Goal: Task Accomplishment & Management: Manage account settings

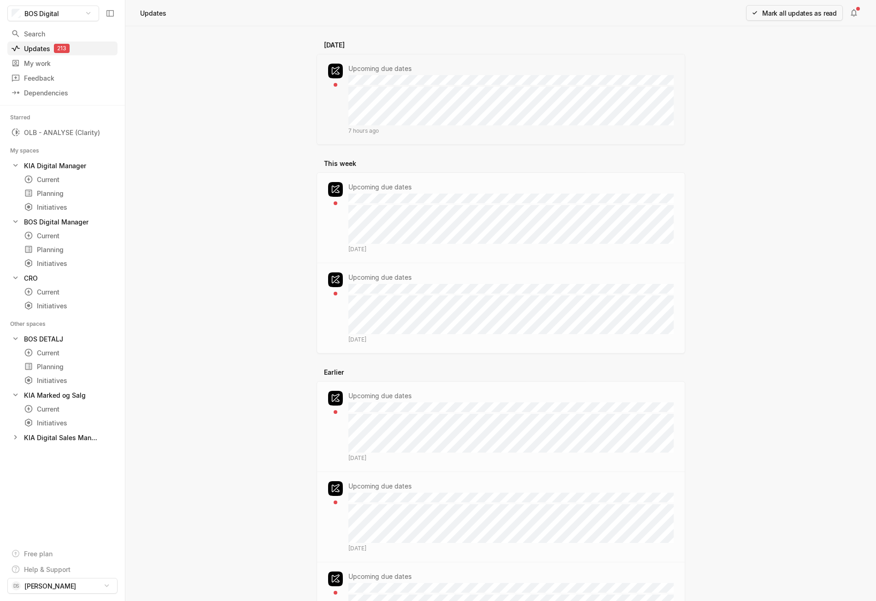
click at [208, 109] on div "[DATE] Upcoming due dates 7 hours ago [PERSON_NAME] as read a This week Upcomin…" at bounding box center [500, 313] width 751 height 575
click at [53, 236] on div "Current" at bounding box center [52, 236] width 56 height 10
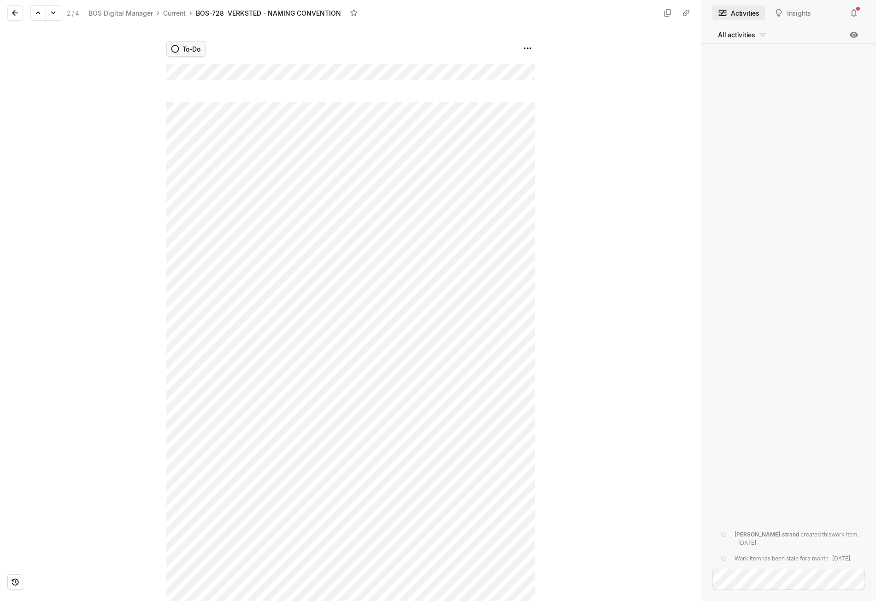
click at [182, 47] on html "BOS Digital Search / Updates 212 g then u My work = Feedback g then f Dependenc…" at bounding box center [438, 300] width 876 height 601
click at [210, 161] on span "[PERSON_NAME] ✅" at bounding box center [224, 157] width 52 height 15
click at [19, 12] on icon at bounding box center [15, 12] width 9 height 9
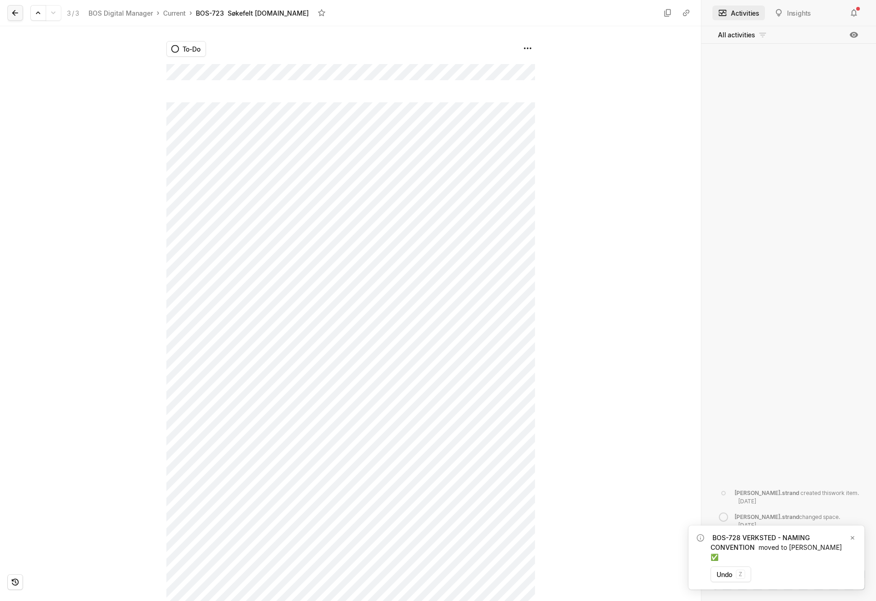
click at [20, 12] on button at bounding box center [15, 13] width 16 height 16
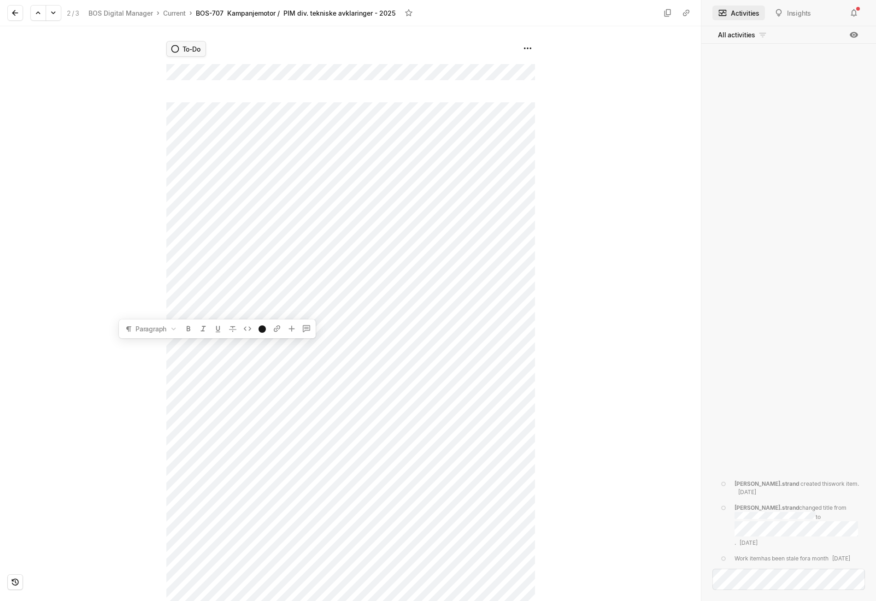
click at [183, 50] on html "BOS Digital Search / Updates 211 g then u My work = Feedback g then f Dependenc…" at bounding box center [438, 300] width 876 height 601
click at [106, 289] on html "BOS Digital Search / Updates 211 g then u My work = Feedback g then f Dependenc…" at bounding box center [438, 300] width 876 height 601
click at [191, 48] on html "BOS Digital Search / Updates 211 g then u My work = Feedback g then f Dependenc…" at bounding box center [438, 300] width 876 height 601
click at [210, 161] on span "[PERSON_NAME] ✅" at bounding box center [224, 157] width 52 height 15
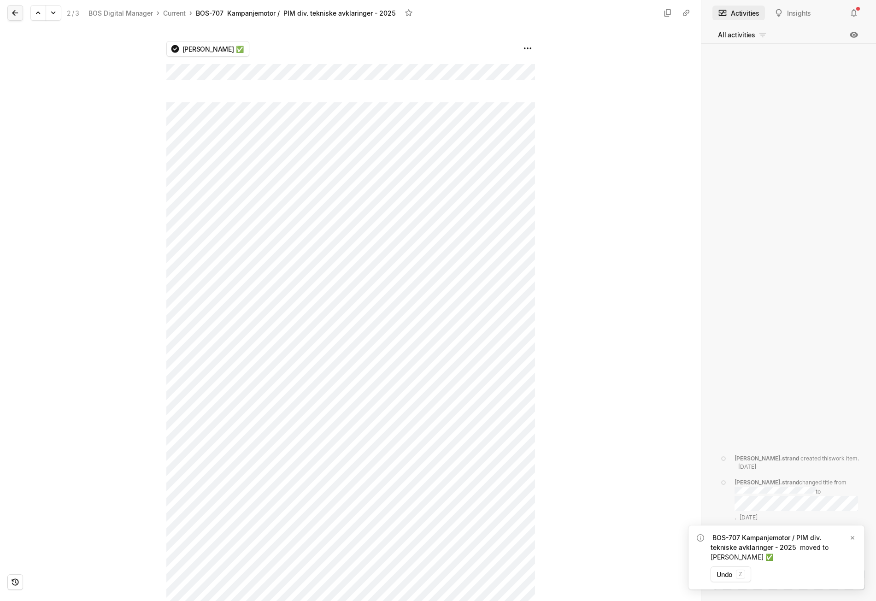
click at [17, 12] on icon at bounding box center [15, 12] width 9 height 9
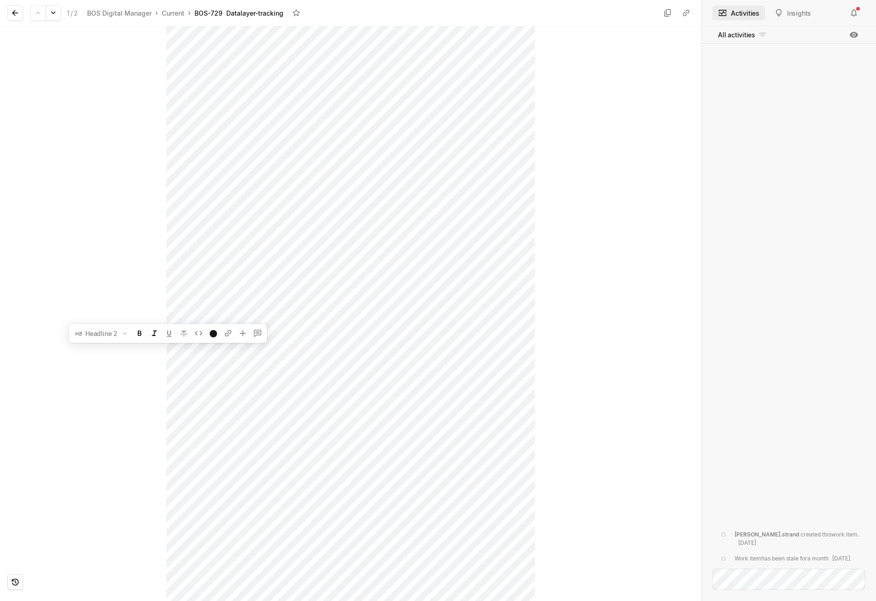
scroll to position [1536, 0]
click at [79, 99] on div "To-Do" at bounding box center [350, 313] width 701 height 575
click at [23, 18] on button at bounding box center [15, 13] width 16 height 16
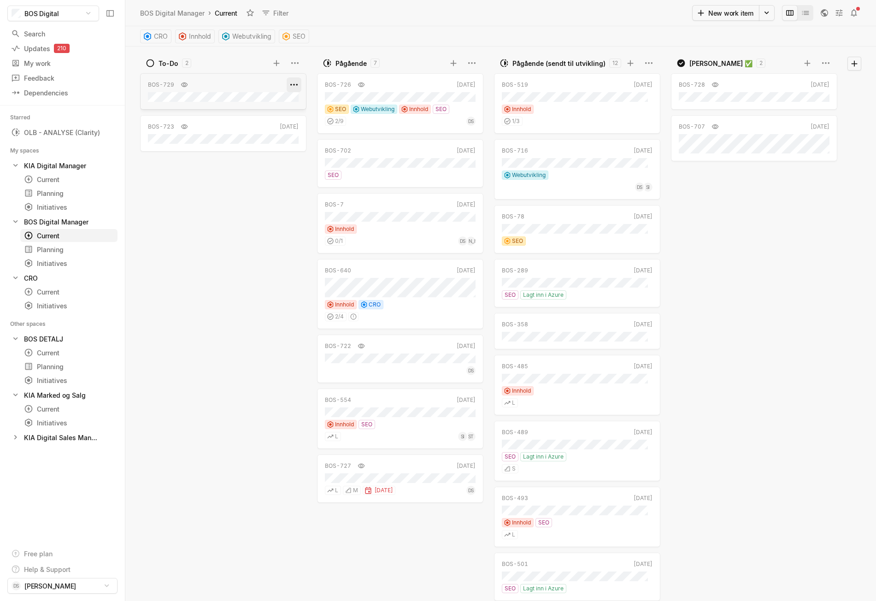
click at [296, 83] on html "BOS Digital Search / Updates 210 g then u My work = Feedback g then f Dependenc…" at bounding box center [438, 300] width 876 height 601
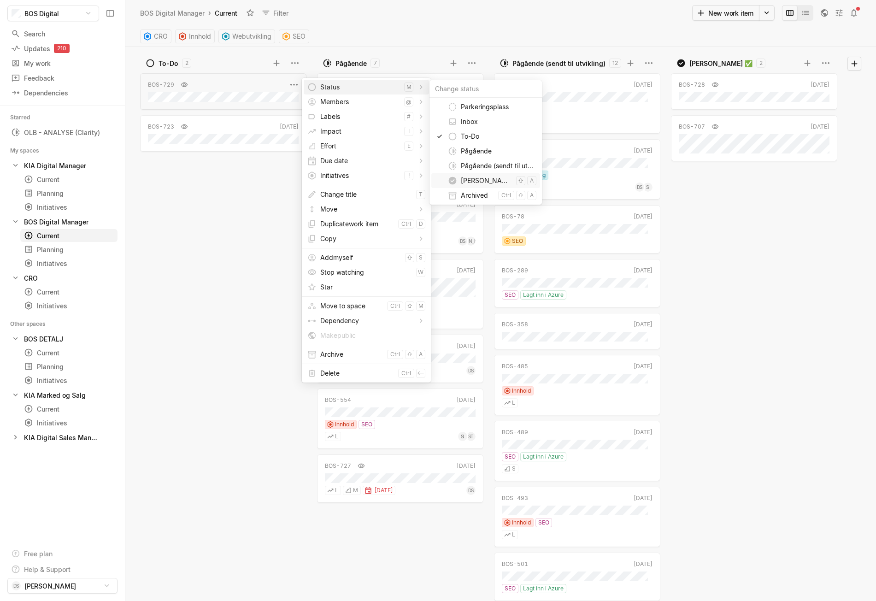
drag, startPoint x: 461, startPoint y: 182, endPoint x: 450, endPoint y: 179, distance: 11.3
click at [461, 181] on span "[PERSON_NAME] ✅" at bounding box center [487, 180] width 52 height 15
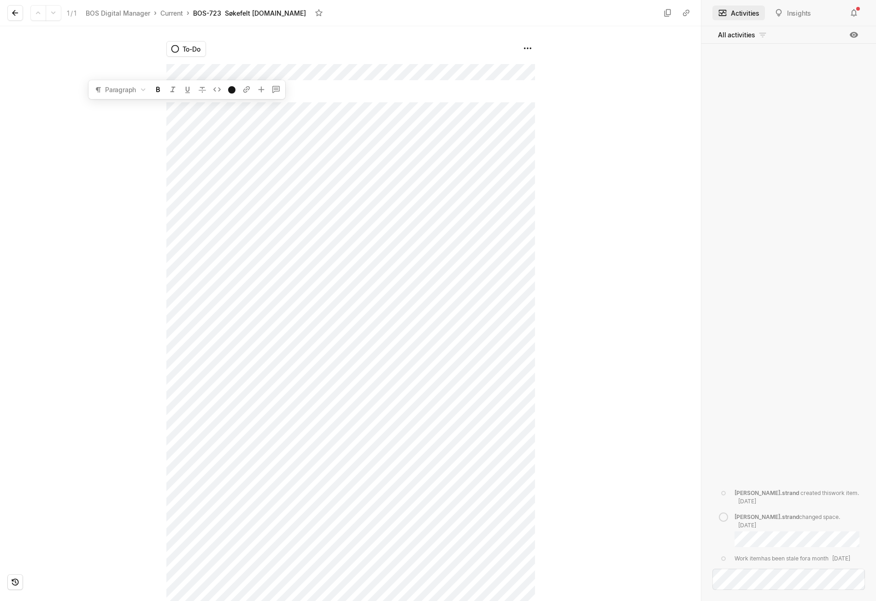
click at [64, 194] on div at bounding box center [83, 313] width 166 height 575
click at [191, 45] on html "BOS Digital Search / Updates 210 g then u My work = Feedback g then f Dependenc…" at bounding box center [438, 300] width 876 height 601
click at [212, 163] on span "[PERSON_NAME] ✅" at bounding box center [224, 157] width 52 height 15
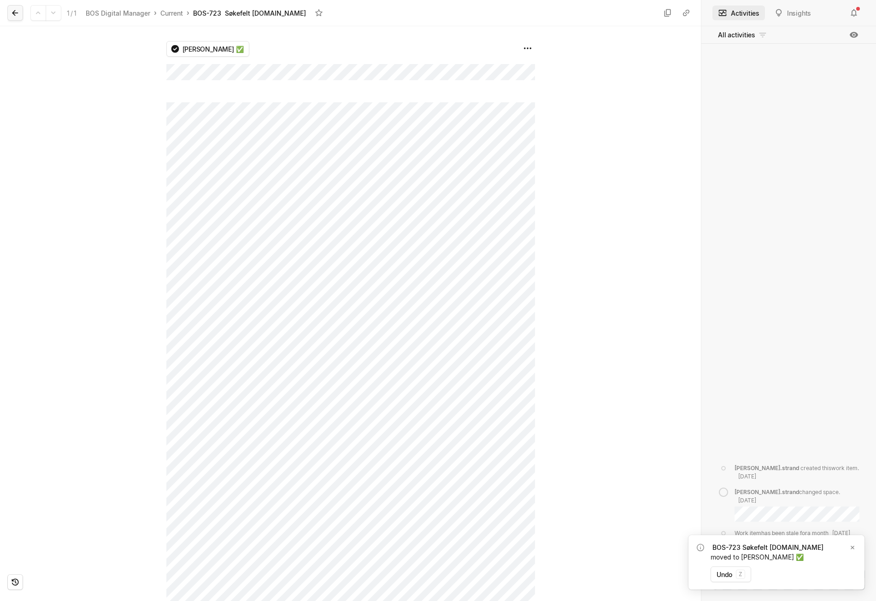
click at [11, 9] on icon at bounding box center [15, 12] width 9 height 9
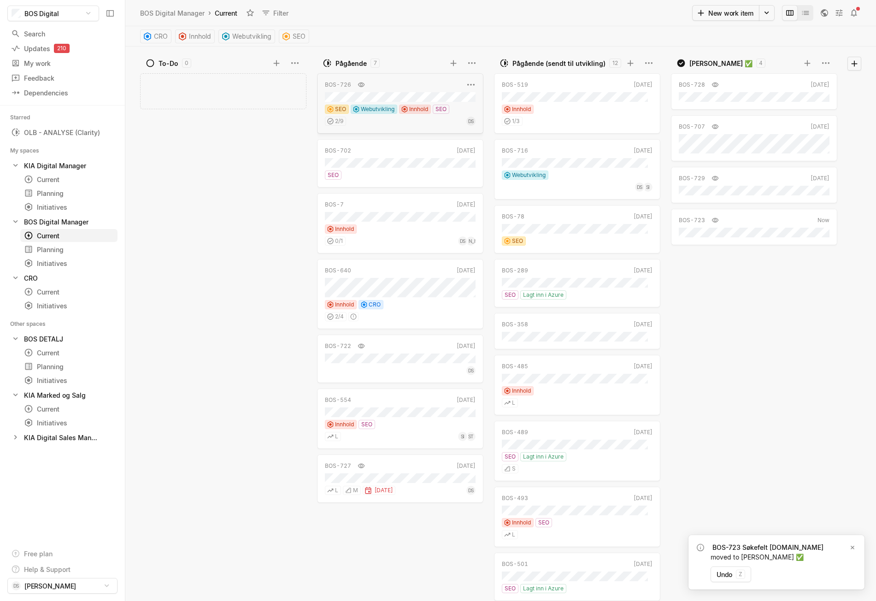
click at [405, 90] on div "BOS-726 [DATE] SEO Webutvikling Innhold SEO 2 / 9 DS" at bounding box center [400, 103] width 166 height 60
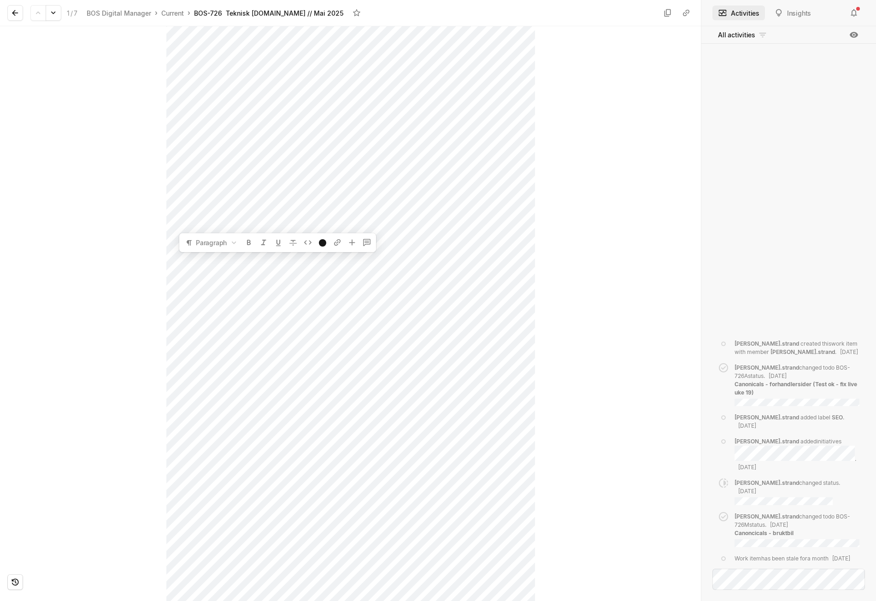
scroll to position [448, 0]
click at [22, 13] on button at bounding box center [15, 13] width 16 height 16
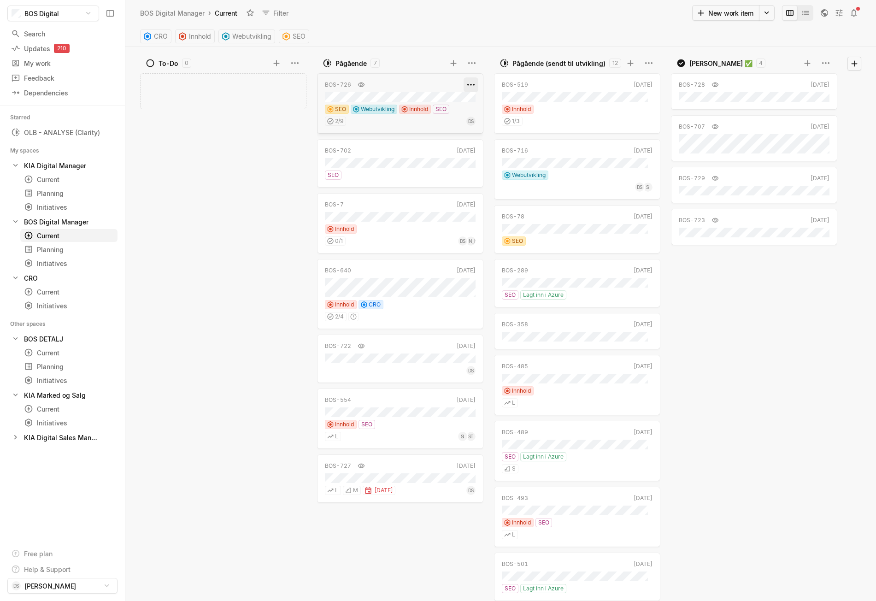
click at [471, 83] on html "BOS Digital Search / Updates 210 g then u My work = Feedback g then f Dependenc…" at bounding box center [438, 300] width 876 height 601
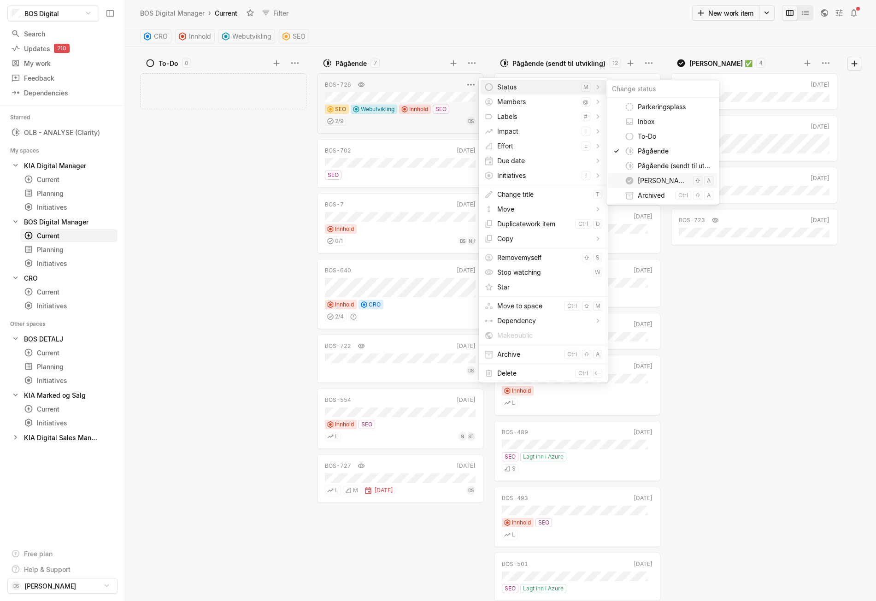
click at [647, 177] on span "[PERSON_NAME] ✅" at bounding box center [664, 180] width 52 height 15
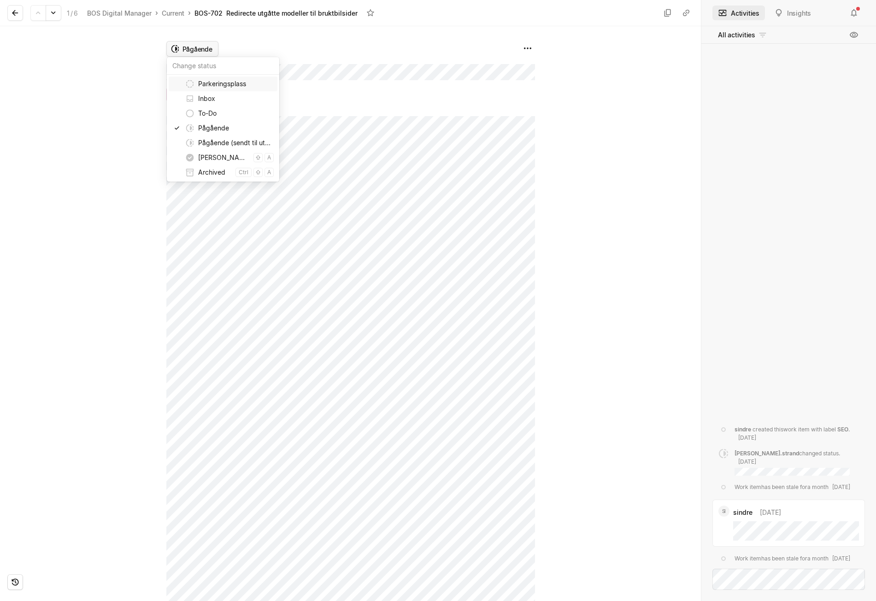
click at [197, 44] on html "BOS Digital Search / Updates 210 g then u My work = Feedback g then f Dependenc…" at bounding box center [438, 300] width 876 height 601
click at [214, 164] on span "[PERSON_NAME] ✅" at bounding box center [224, 157] width 52 height 15
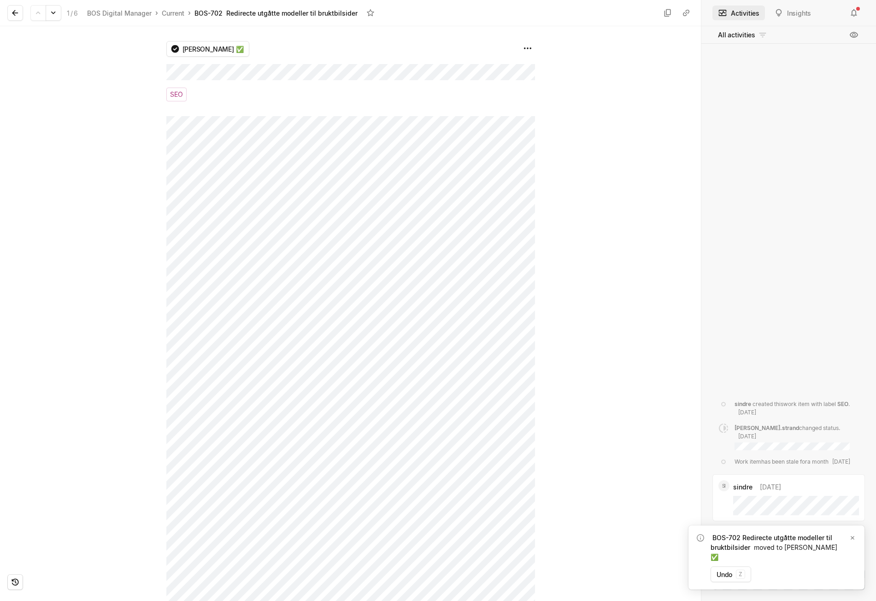
drag, startPoint x: 14, startPoint y: 8, endPoint x: 70, endPoint y: 37, distance: 62.9
click at [14, 7] on button at bounding box center [15, 13] width 16 height 16
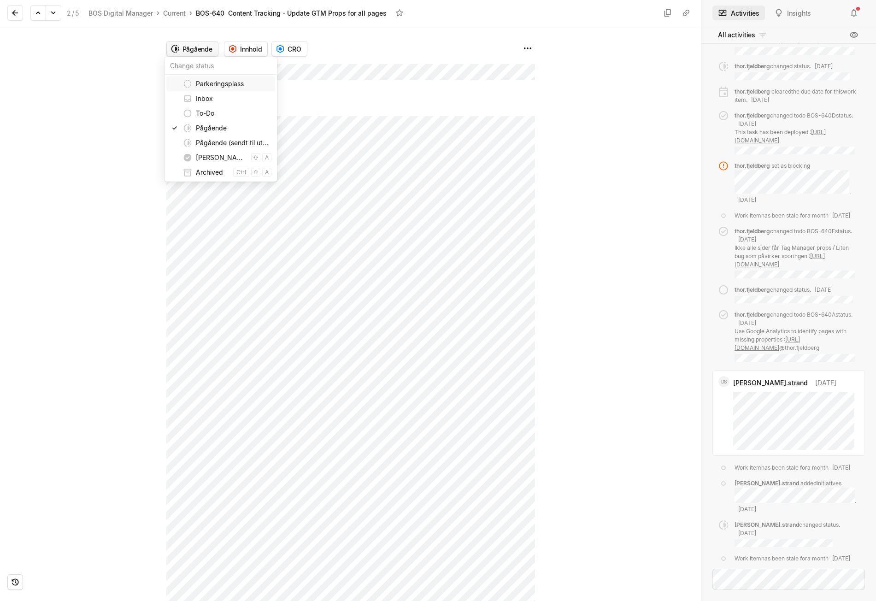
click at [200, 47] on html "BOS Digital Search / Updates 210 g then u My work = Feedback g then f Dependenc…" at bounding box center [438, 300] width 876 height 601
click at [213, 158] on span "[PERSON_NAME] ✅" at bounding box center [222, 157] width 52 height 15
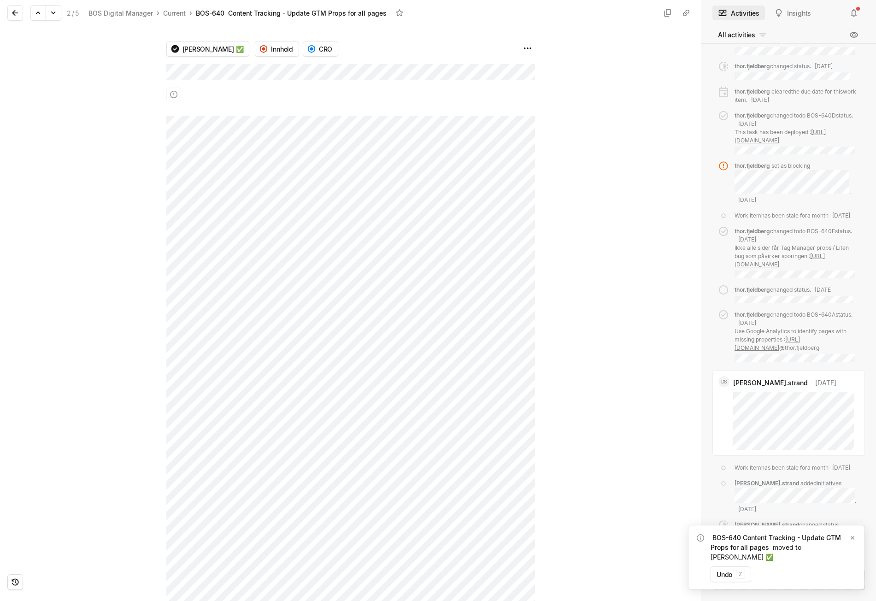
click at [9, 13] on button at bounding box center [15, 13] width 16 height 16
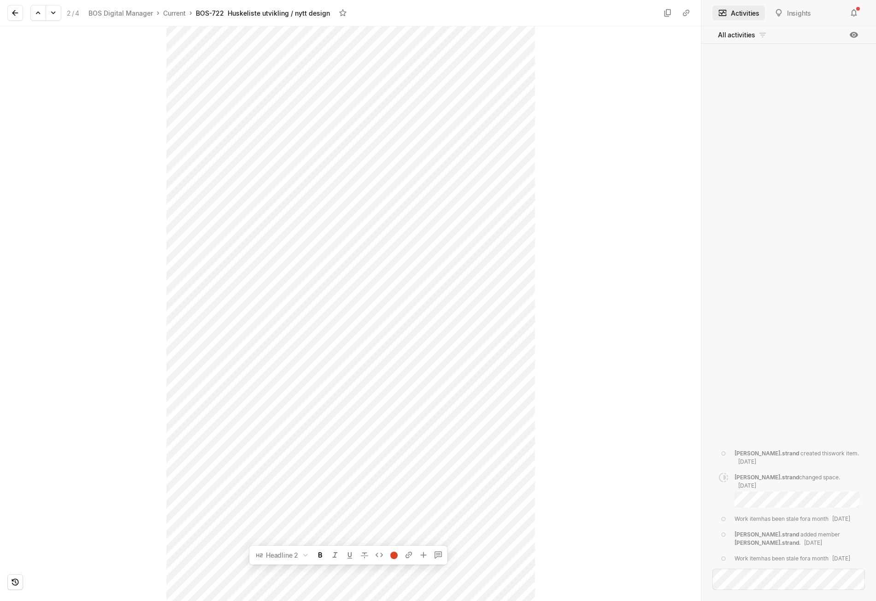
scroll to position [1250, 0]
click at [20, 14] on button at bounding box center [15, 13] width 16 height 16
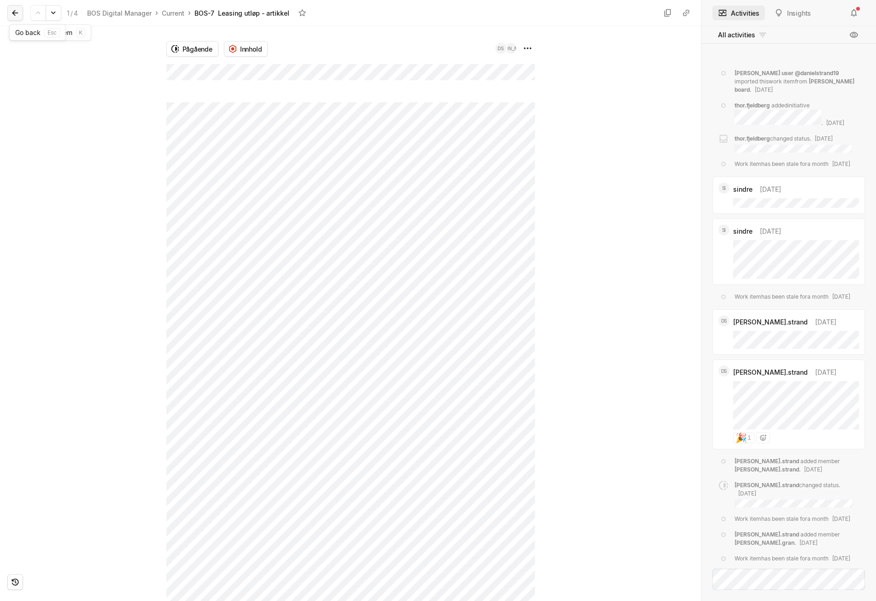
click at [18, 18] on button at bounding box center [15, 13] width 16 height 16
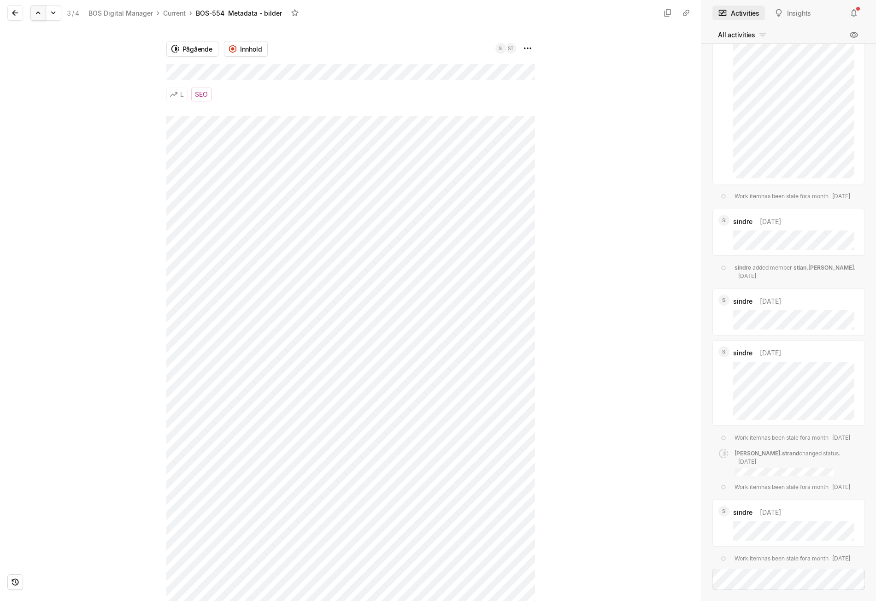
click at [37, 14] on icon at bounding box center [38, 12] width 9 height 9
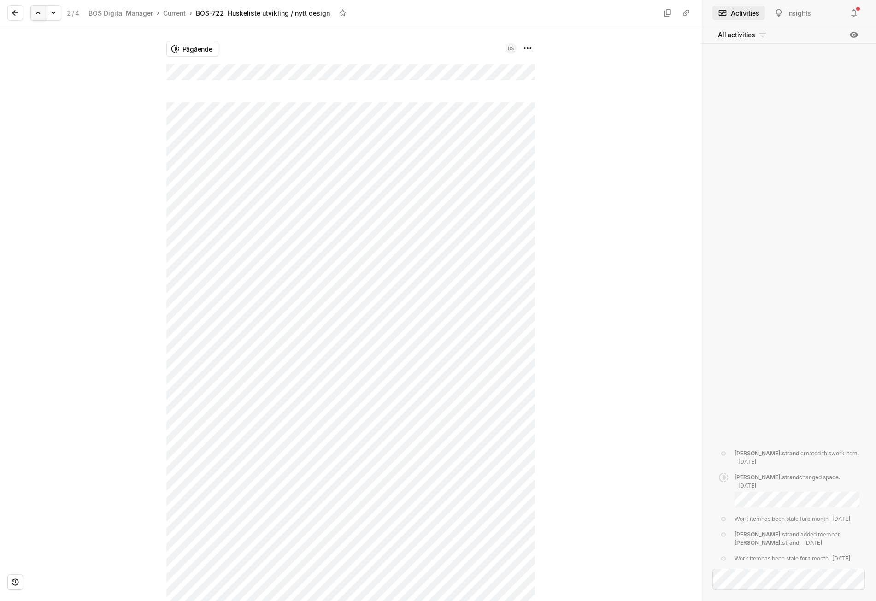
scroll to position [1250, 0]
click at [15, 9] on icon at bounding box center [15, 12] width 9 height 9
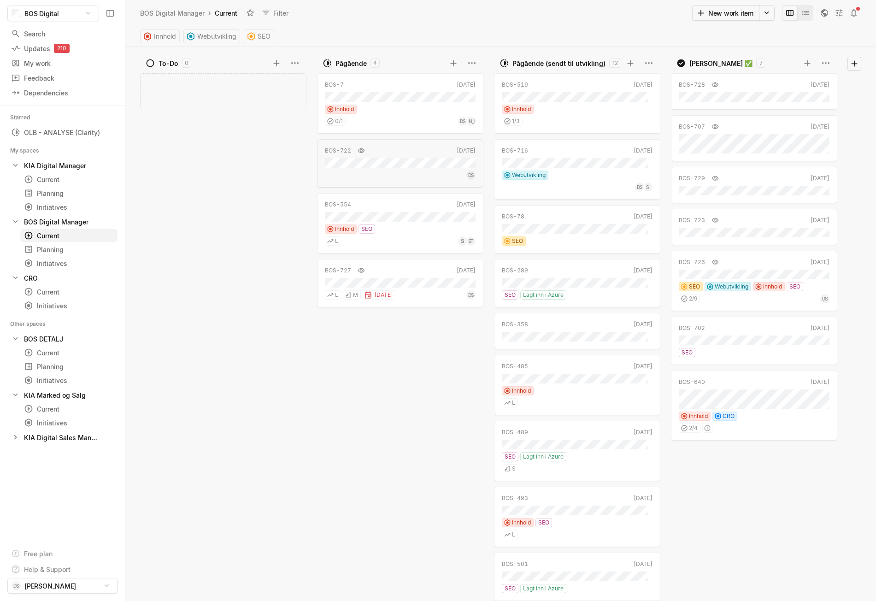
click at [464, 151] on html "BOS Digital Search / Updates 210 g then u My work = Feedback g then f Dependenc…" at bounding box center [438, 300] width 876 height 601
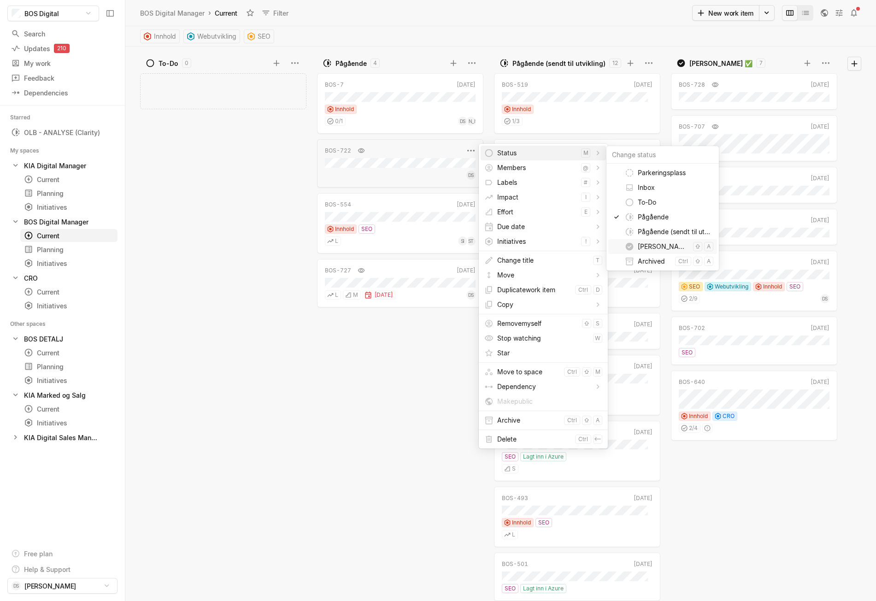
click at [645, 249] on span "[PERSON_NAME] ✅" at bounding box center [664, 246] width 52 height 15
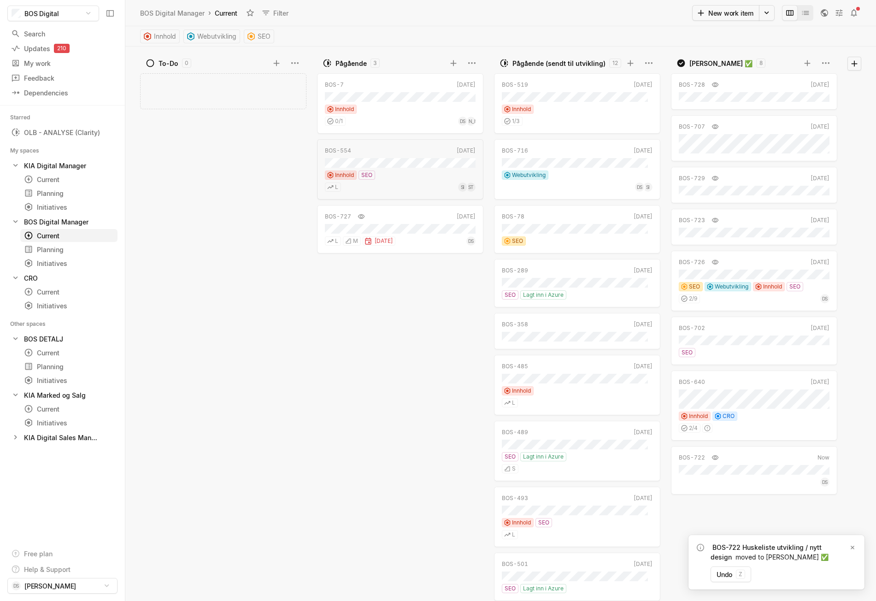
click at [471, 151] on html "BOS Digital Search / Updates 210 g then u My work = Feedback g then f Dependenc…" at bounding box center [438, 300] width 876 height 601
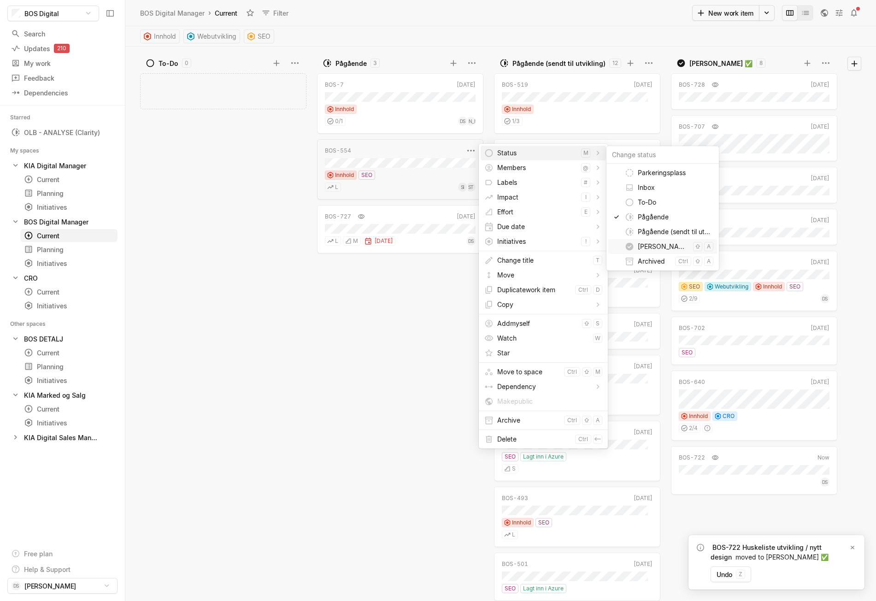
click at [646, 242] on span "[PERSON_NAME] ✅" at bounding box center [664, 246] width 52 height 15
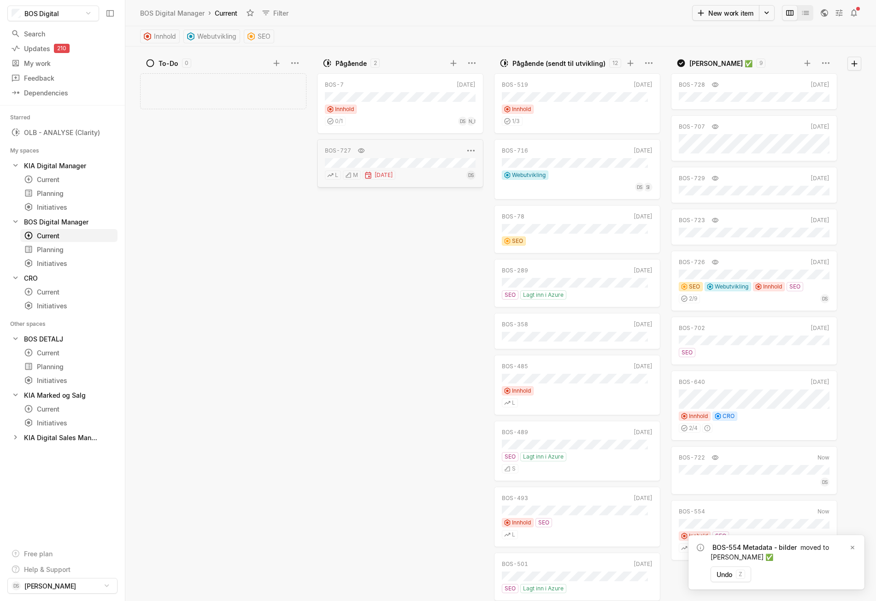
click at [389, 155] on div "BOS-727" at bounding box center [394, 150] width 139 height 9
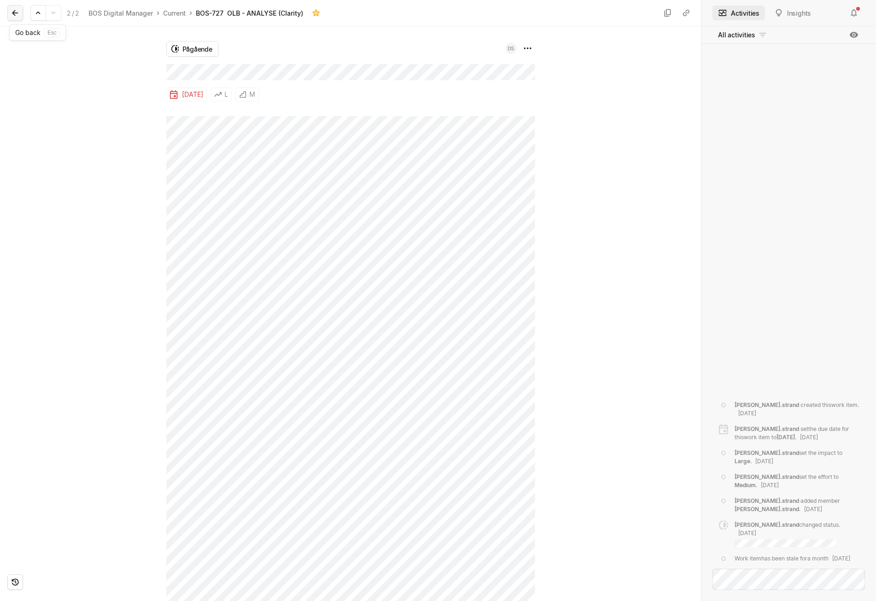
click at [14, 11] on icon at bounding box center [15, 13] width 6 height 6
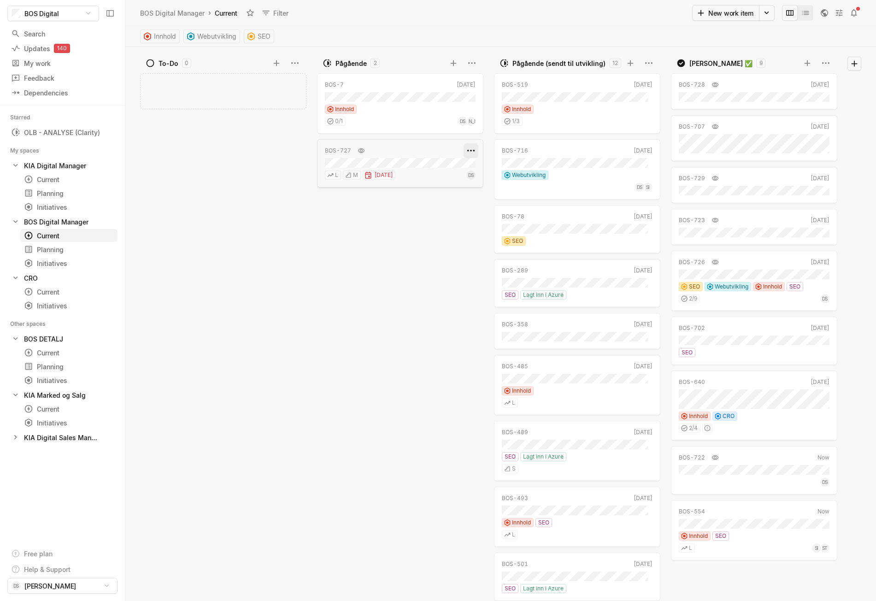
click at [472, 155] on html "BOS Digital Search / Updates 140 g then u My work = Feedback g then f Dependenc…" at bounding box center [438, 300] width 876 height 601
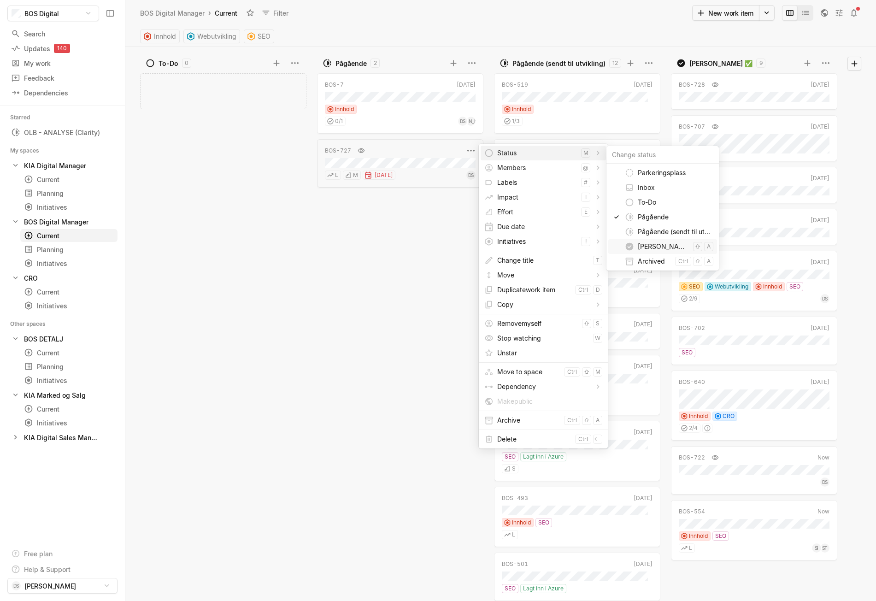
click at [655, 250] on span "[PERSON_NAME] ✅" at bounding box center [664, 246] width 52 height 15
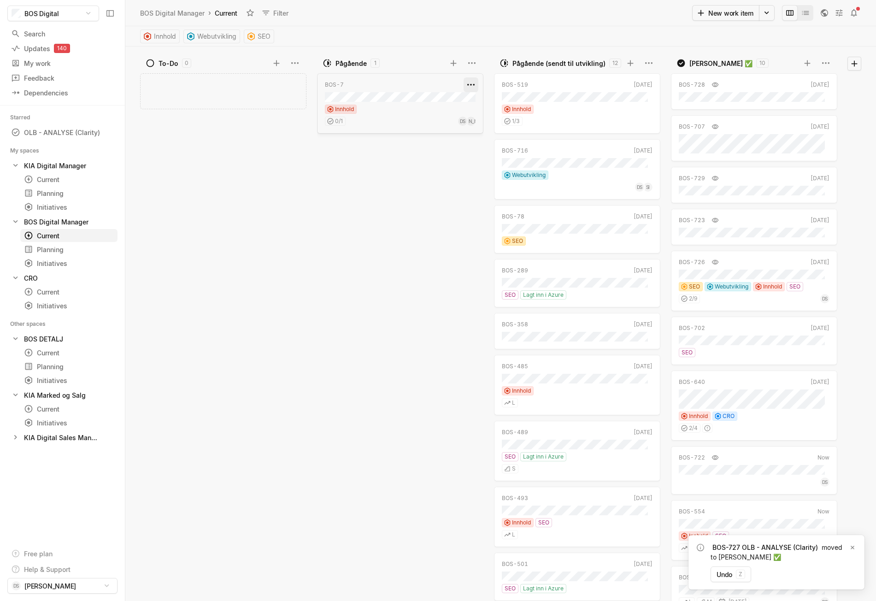
click at [472, 83] on html "BOS Digital Search / Updates 140 g then u My work = Feedback g then f Dependenc…" at bounding box center [438, 300] width 876 height 601
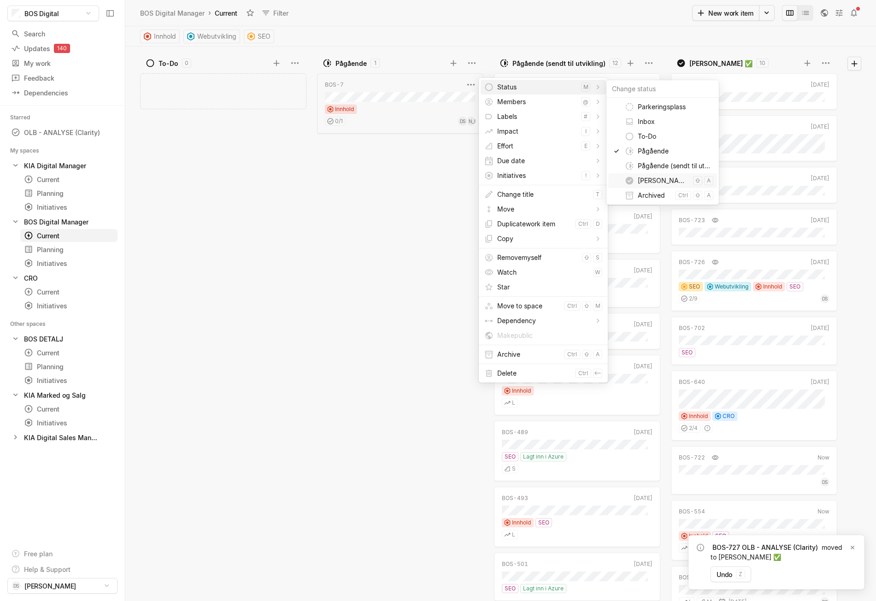
click at [647, 177] on span "[PERSON_NAME] ✅" at bounding box center [664, 180] width 52 height 15
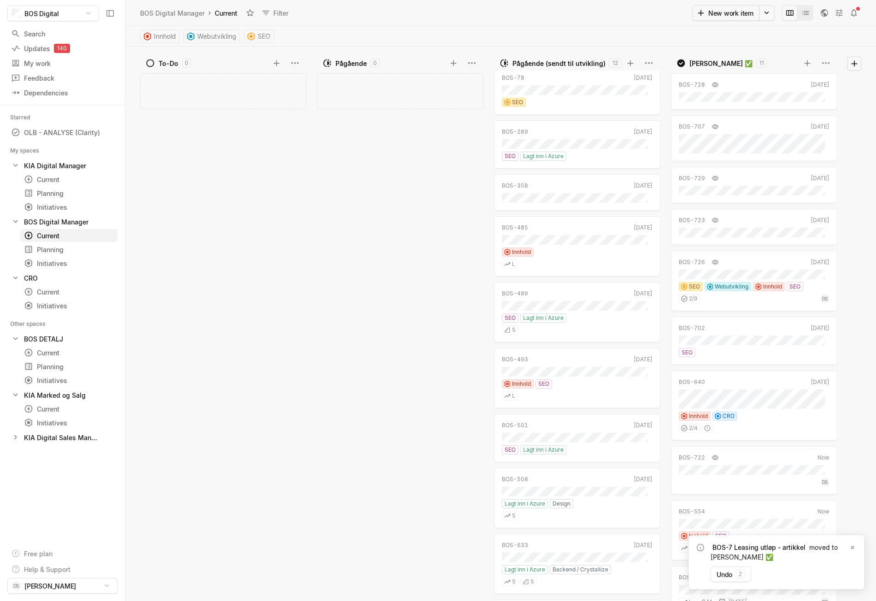
scroll to position [192, 0]
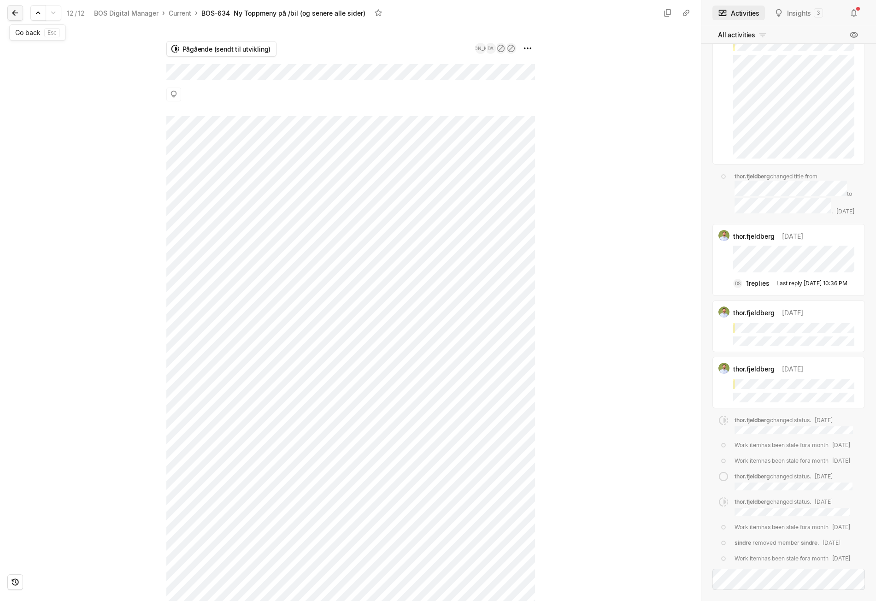
click at [20, 13] on button at bounding box center [15, 13] width 16 height 16
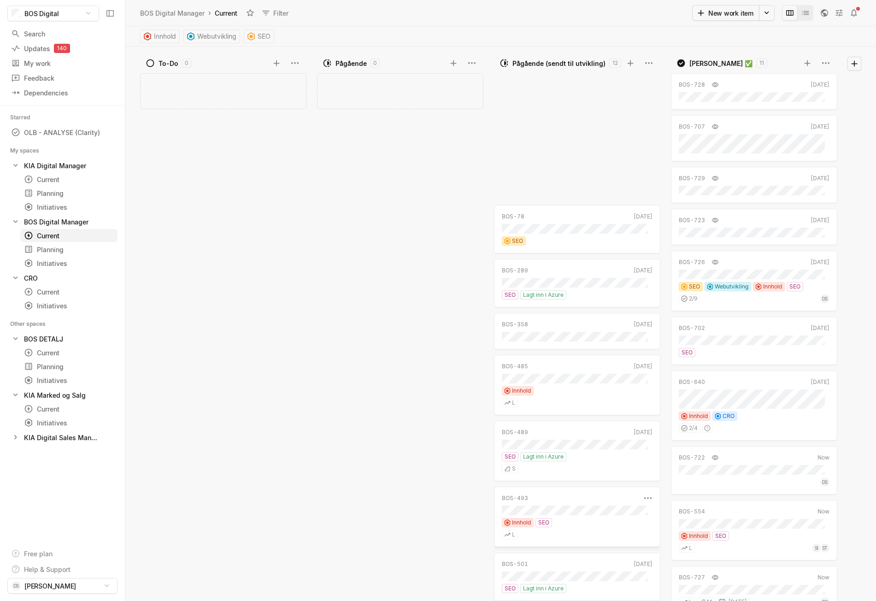
scroll to position [189, 0]
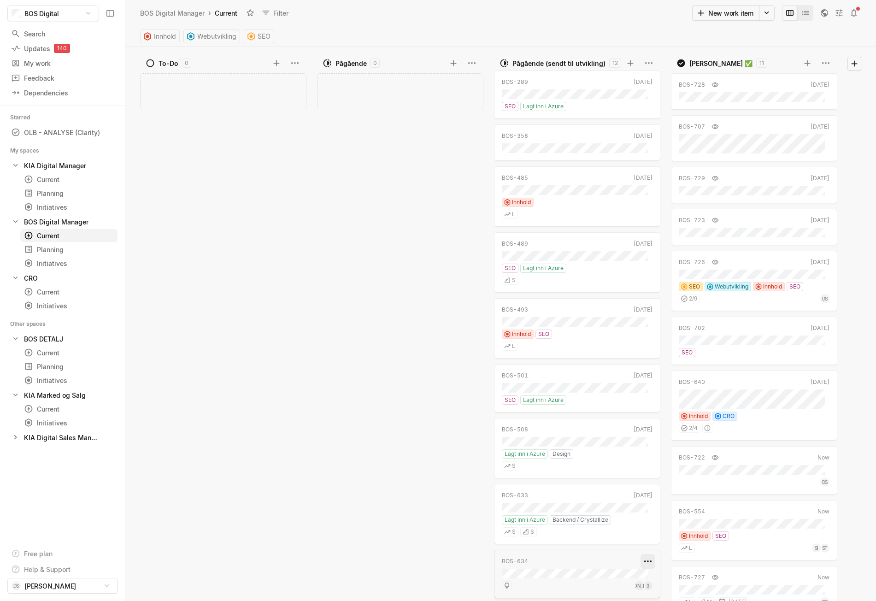
click at [644, 562] on html "BOS Digital Search / Updates 140 g then u My work = Feedback g then f Dependenc…" at bounding box center [438, 300] width 876 height 601
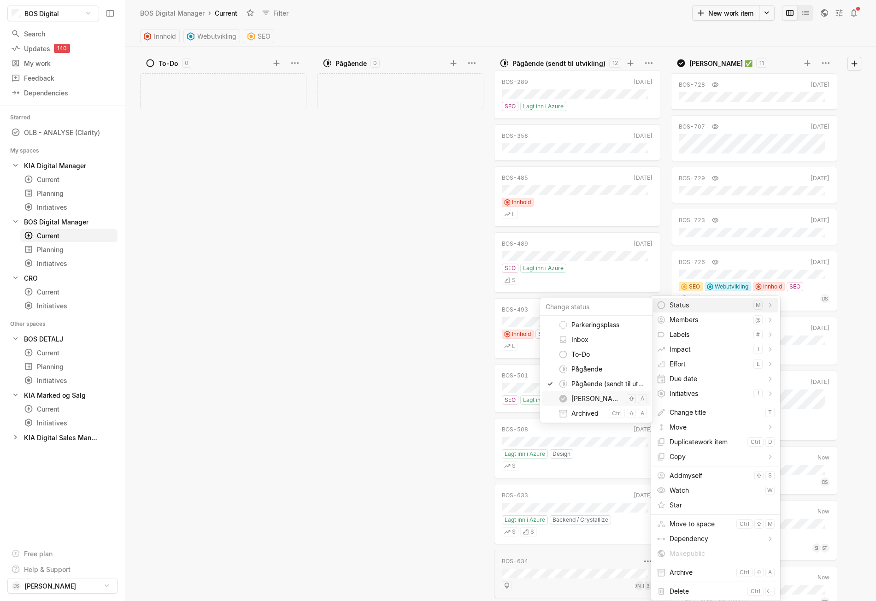
click at [592, 400] on span "[PERSON_NAME] ✅" at bounding box center [598, 398] width 52 height 15
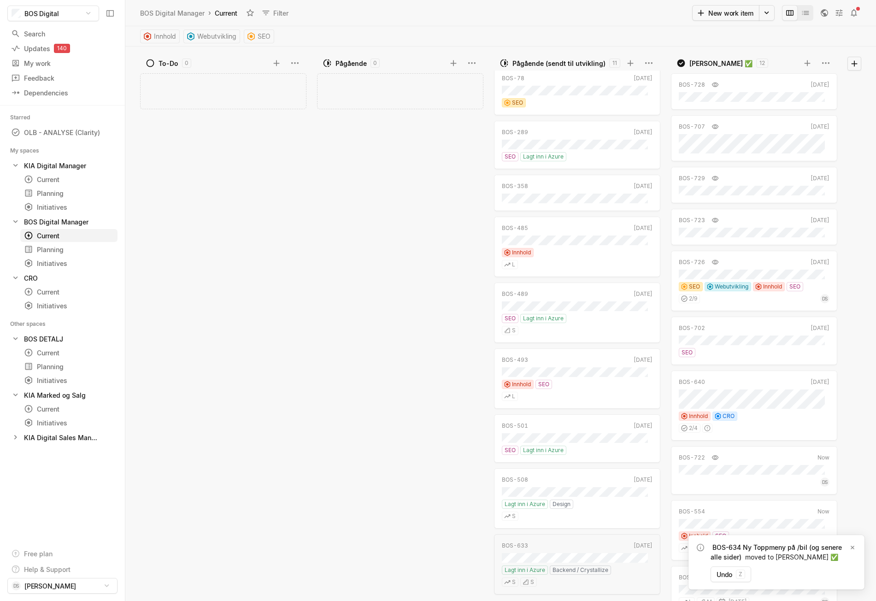
scroll to position [138, 0]
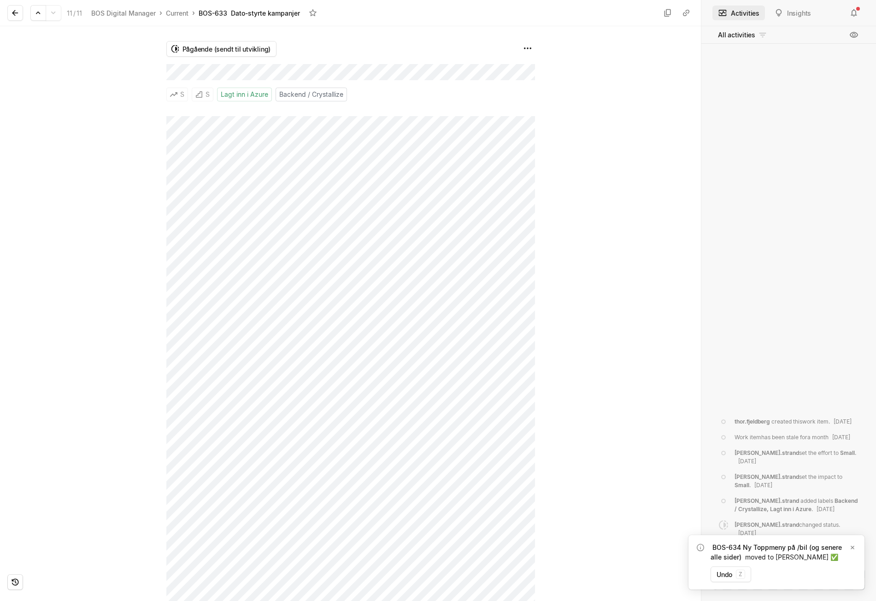
click at [71, 76] on div at bounding box center [83, 313] width 166 height 575
click at [13, 15] on icon at bounding box center [15, 12] width 9 height 9
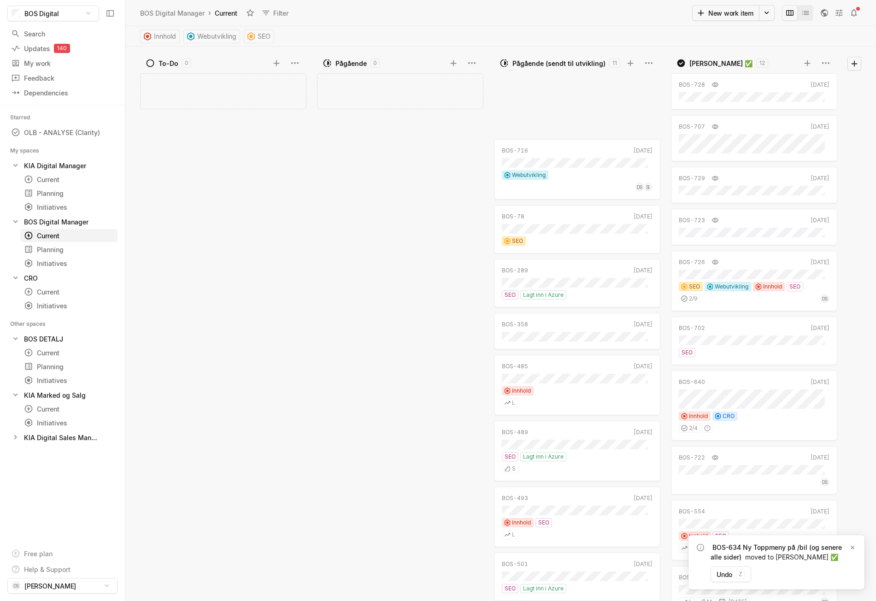
scroll to position [135, 0]
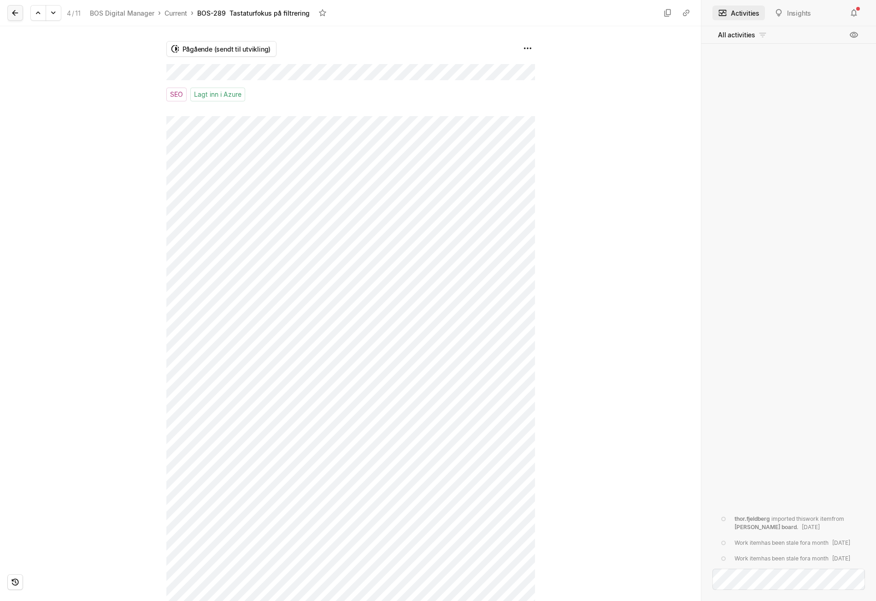
click at [19, 17] on icon at bounding box center [15, 12] width 9 height 9
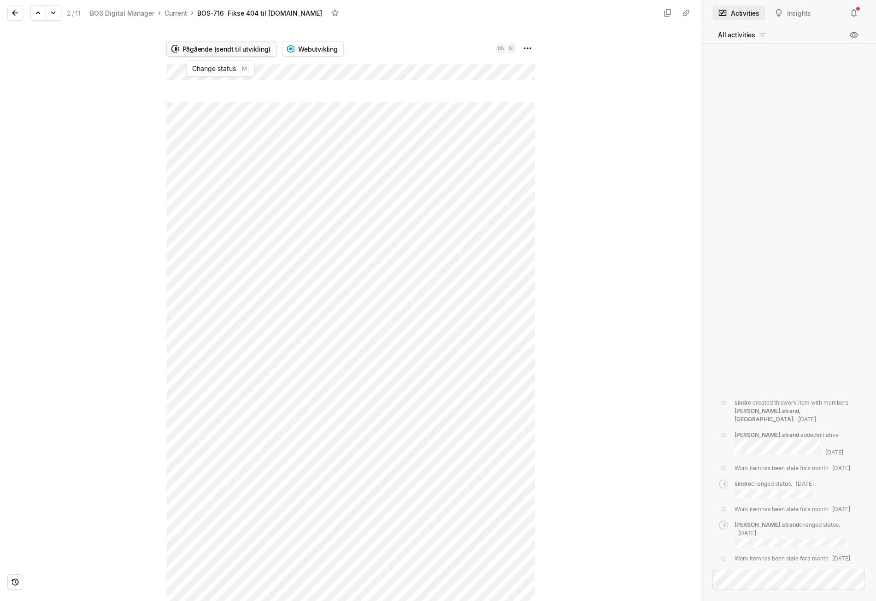
click at [202, 50] on html "BOS Digital Search / Updates 139 g then u My work = Feedback g then f Dependenc…" at bounding box center [438, 300] width 876 height 601
click at [215, 153] on span "[PERSON_NAME] ✅" at bounding box center [224, 157] width 52 height 15
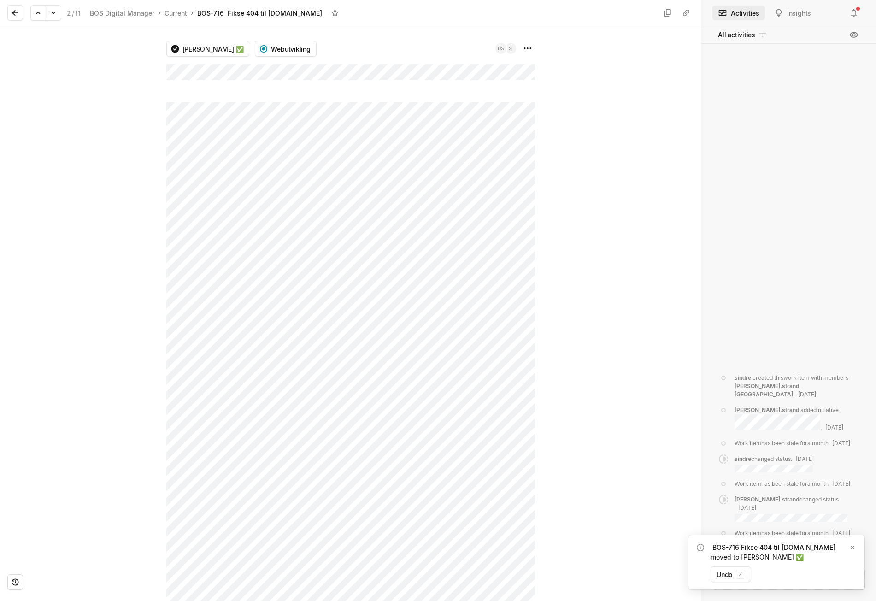
click at [21, 15] on button at bounding box center [15, 13] width 16 height 16
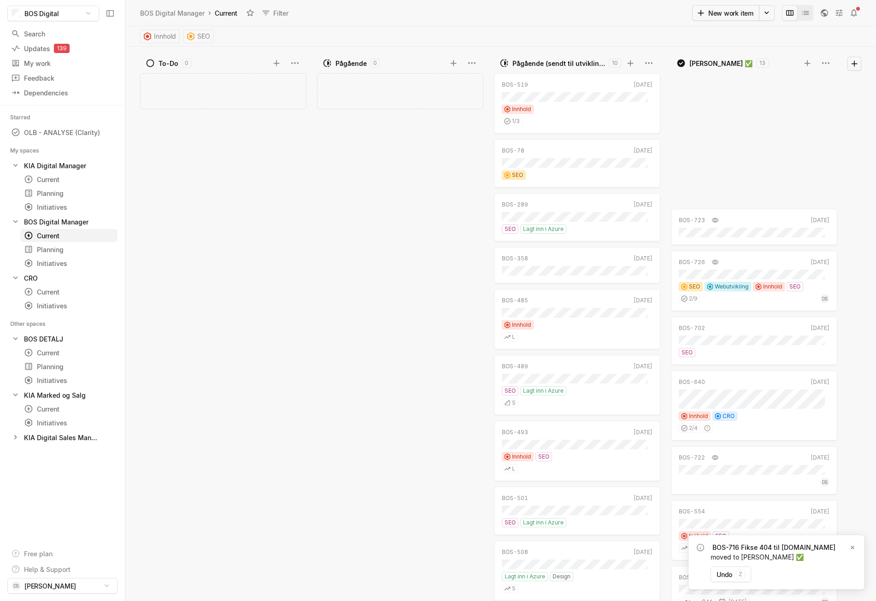
scroll to position [202, 0]
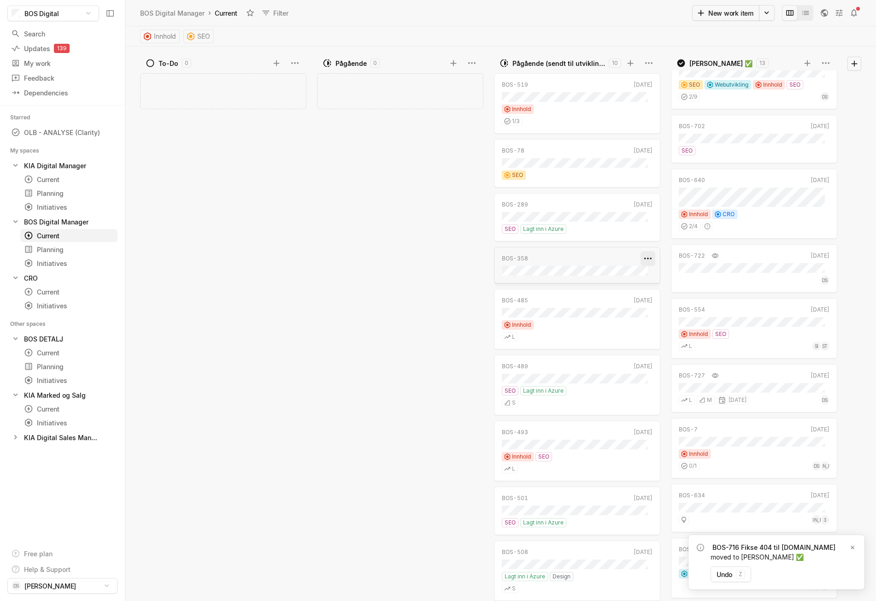
click at [646, 259] on html "BOS Digital Search / Updates 139 g then u My work = Feedback g then f Dependenc…" at bounding box center [438, 300] width 876 height 601
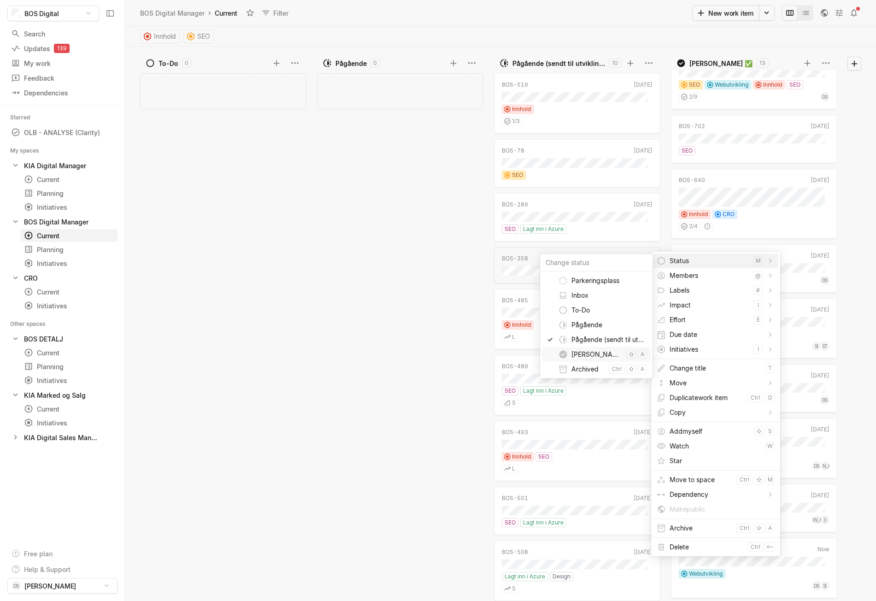
click at [586, 356] on span "[PERSON_NAME] ✅" at bounding box center [598, 354] width 52 height 15
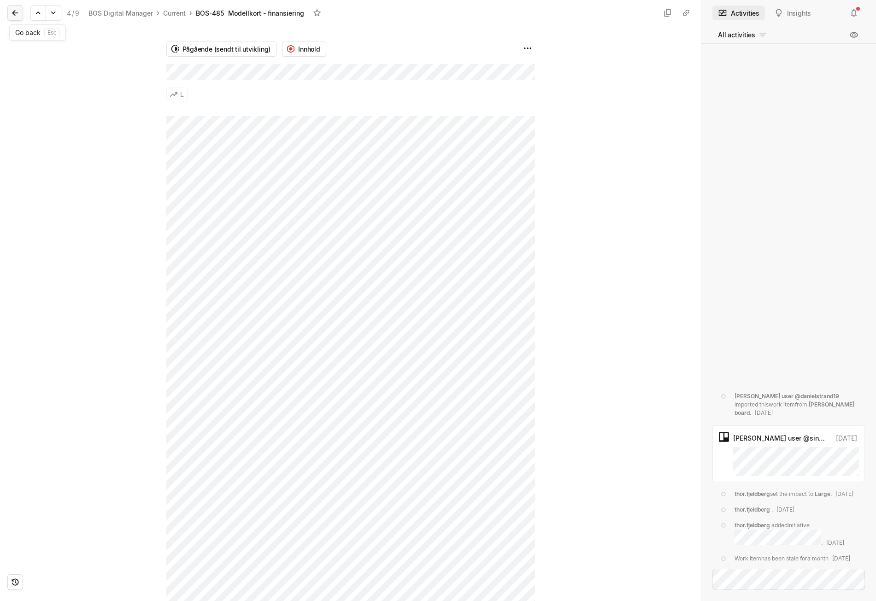
click at [18, 10] on icon at bounding box center [15, 12] width 9 height 9
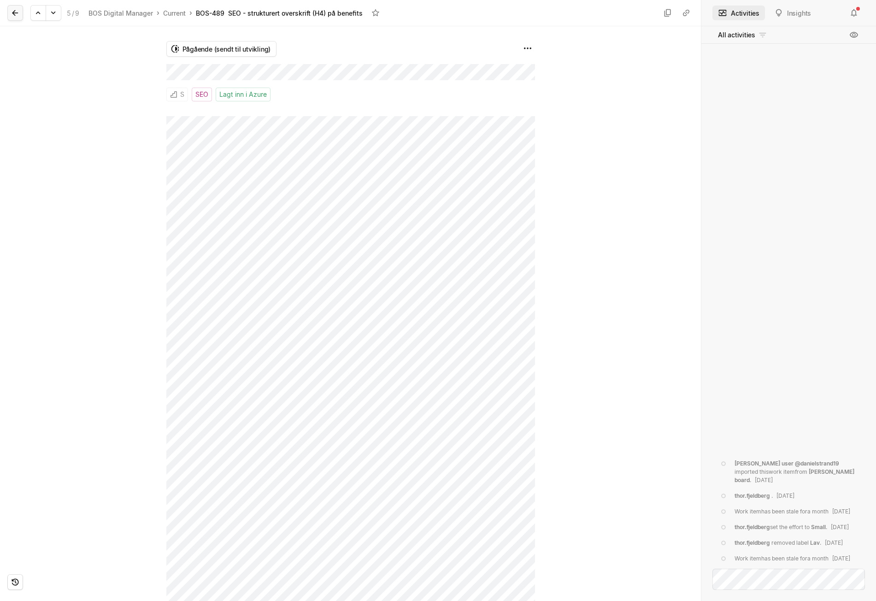
click at [13, 8] on icon at bounding box center [15, 12] width 9 height 9
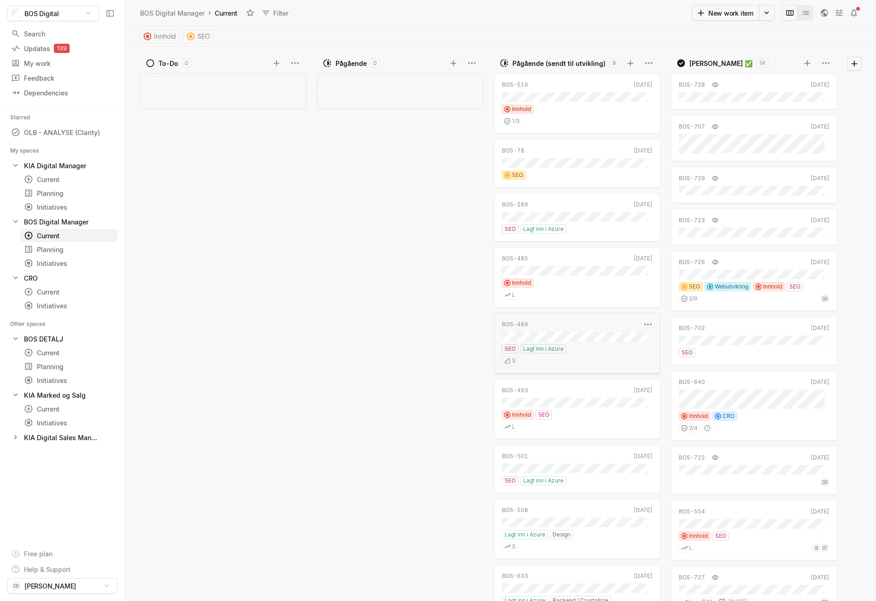
click at [634, 324] on div "BOS-489" at bounding box center [571, 324] width 139 height 8
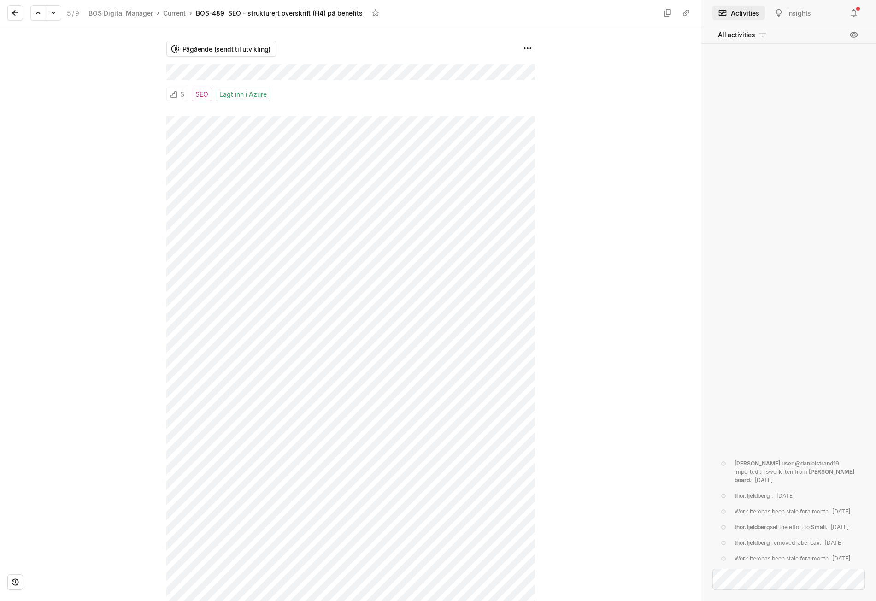
click at [236, 45] on html "BOS Digital Search / Updates 139 g then u My work = Feedback g then f Dependenc…" at bounding box center [438, 300] width 876 height 601
click at [213, 157] on span "[PERSON_NAME] ✅" at bounding box center [224, 157] width 52 height 15
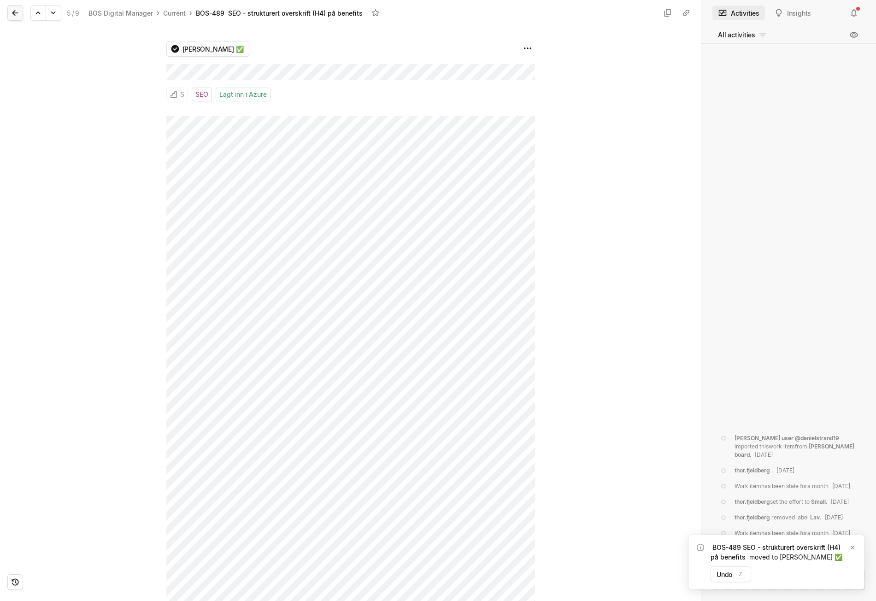
click at [9, 15] on button at bounding box center [15, 13] width 16 height 16
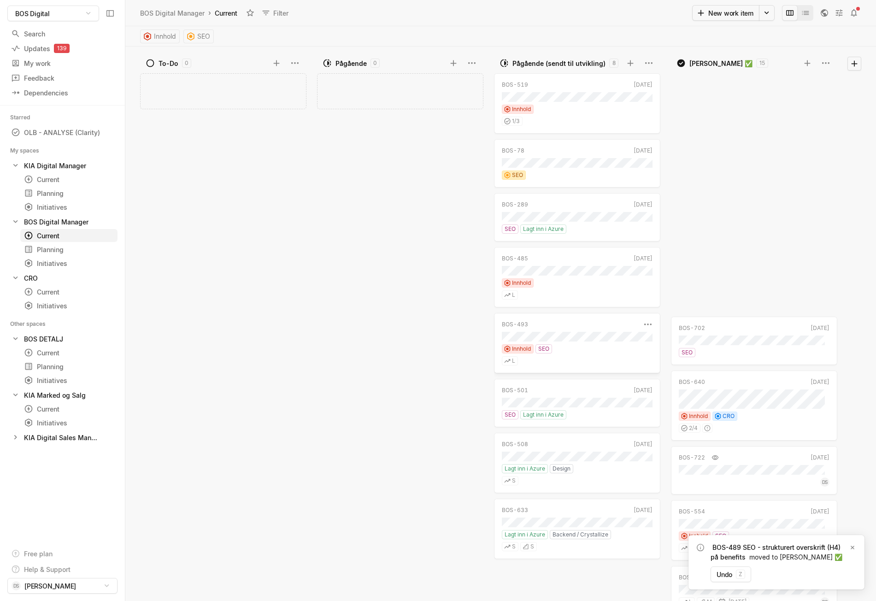
scroll to position [310, 0]
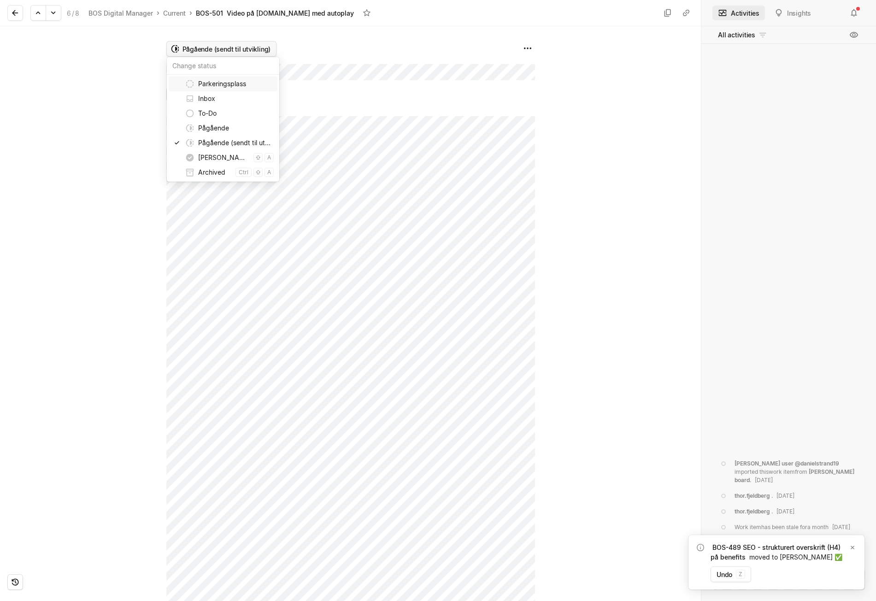
click at [248, 44] on html "BOS Digital Search / Updates 139 g then u My work = Feedback g then f Dependenc…" at bounding box center [438, 300] width 876 height 601
click at [220, 155] on span "[PERSON_NAME] ✅" at bounding box center [224, 157] width 52 height 15
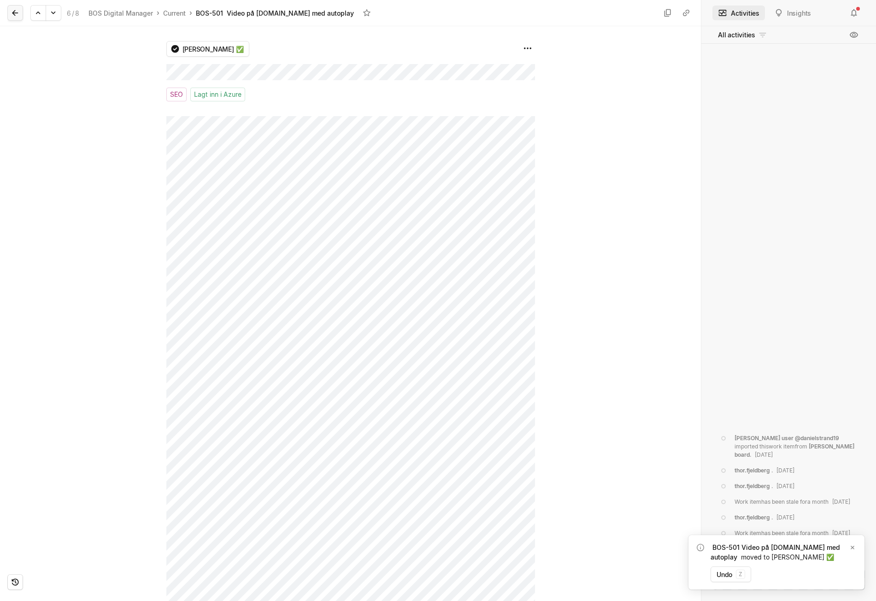
click at [17, 7] on button at bounding box center [15, 13] width 16 height 16
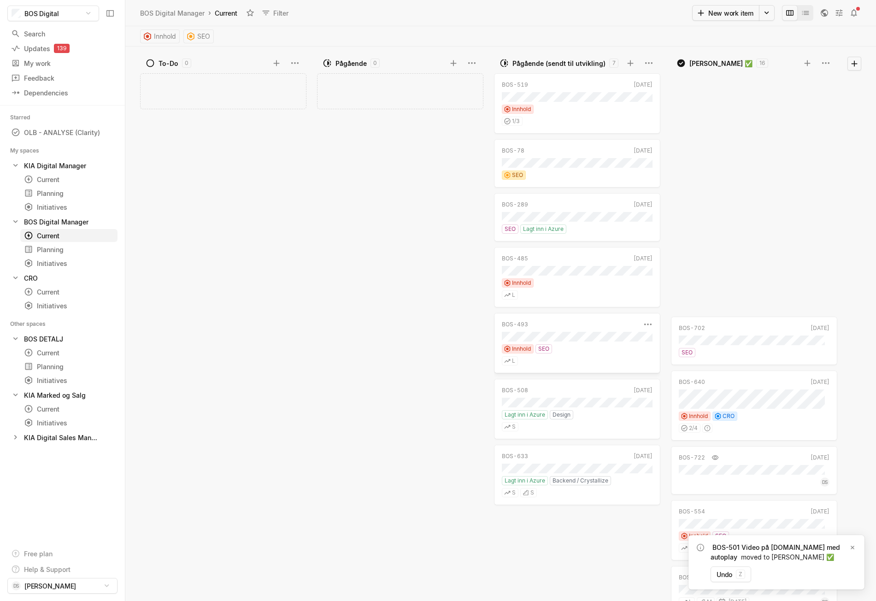
scroll to position [364, 0]
click at [548, 395] on div "BOS-508 Jun '24 Lagt inn i Azure Design S" at bounding box center [577, 409] width 166 height 60
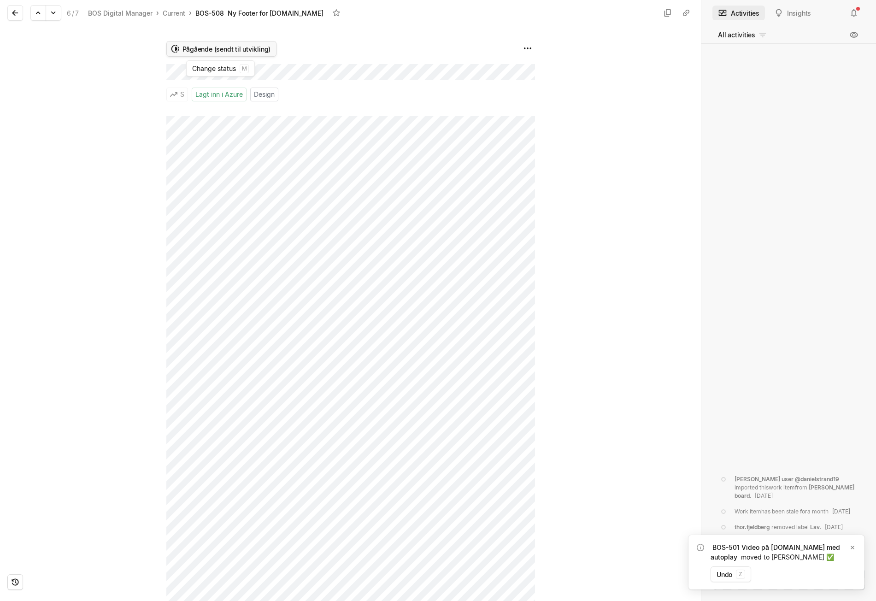
click at [240, 47] on html "BOS Digital Search / Updates 139 g then u My work = Feedback g then f Dependenc…" at bounding box center [438, 300] width 876 height 601
click at [234, 154] on span "[PERSON_NAME] ✅" at bounding box center [224, 157] width 52 height 15
click at [21, 10] on button at bounding box center [15, 13] width 16 height 16
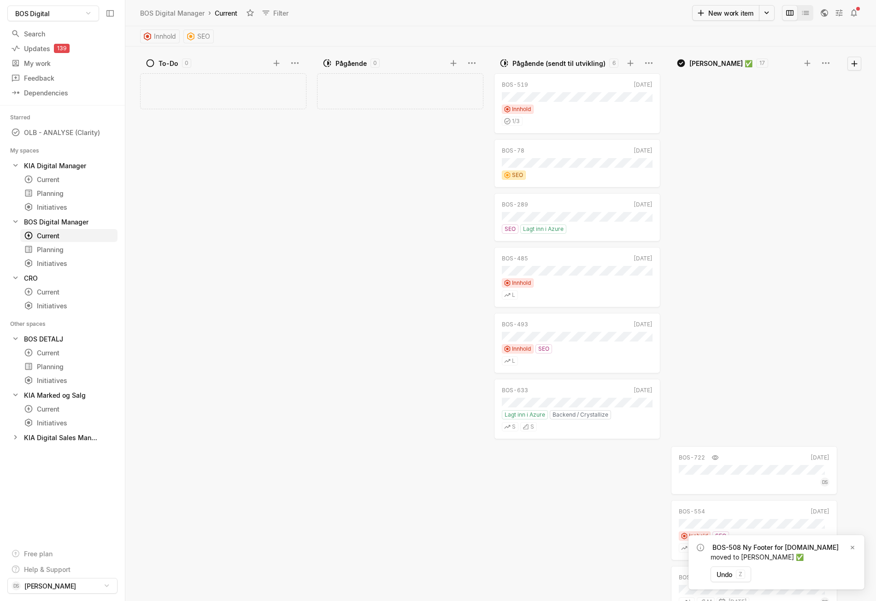
scroll to position [430, 0]
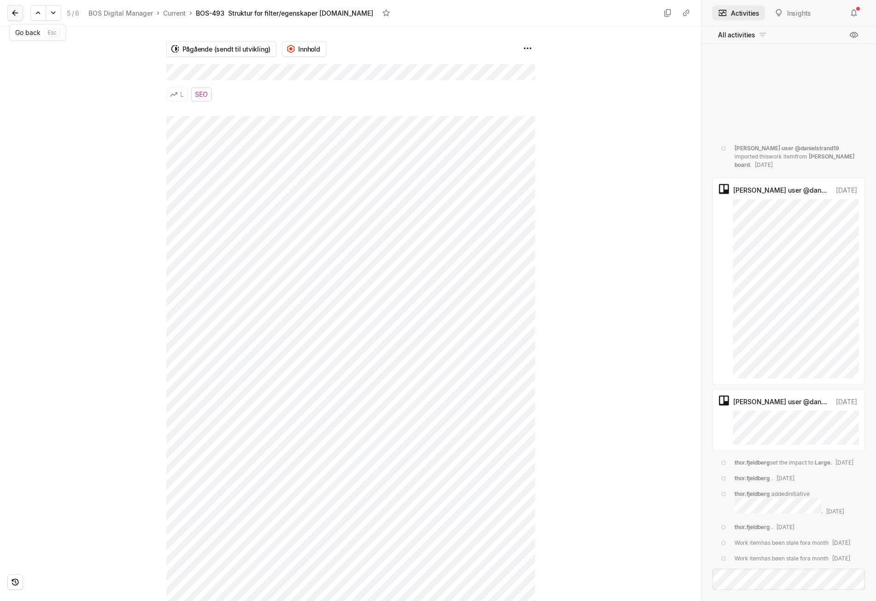
click at [16, 13] on icon at bounding box center [15, 13] width 6 height 6
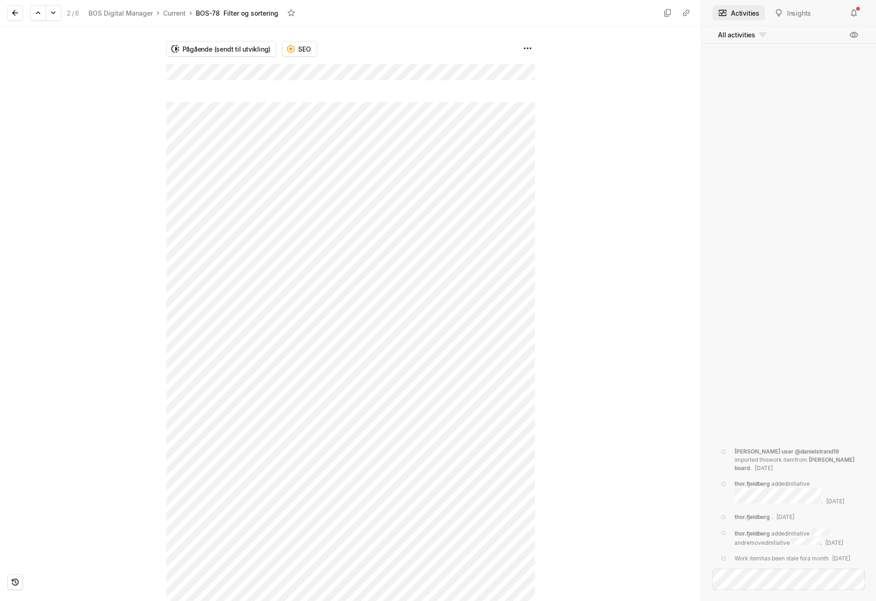
scroll to position [0, 0]
click at [18, 10] on icon at bounding box center [15, 12] width 9 height 9
